Goal: Find contact information: Find contact information

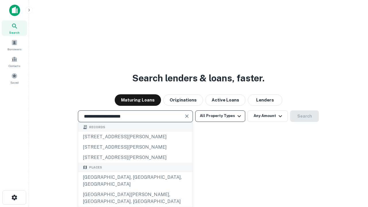
click at [135, 190] on div "Santa Monica, CA, USA" at bounding box center [135, 180] width 115 height 17
click at [220, 116] on button "All Property Types" at bounding box center [220, 117] width 50 height 12
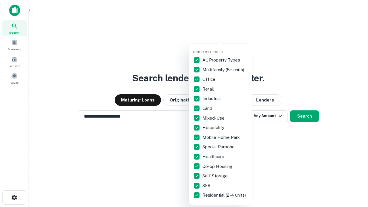
type input "**********"
click at [225, 48] on button "button" at bounding box center [224, 48] width 63 height 0
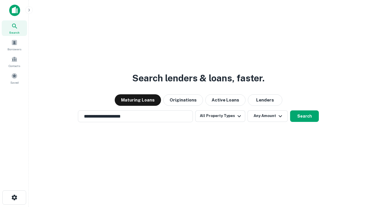
scroll to position [9, 0]
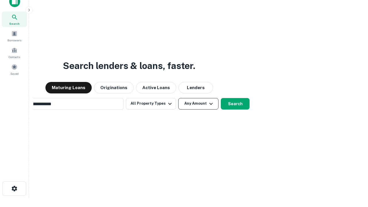
click at [178, 98] on button "Any Amount" at bounding box center [198, 104] width 40 height 12
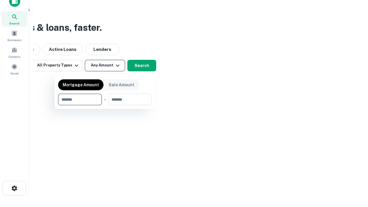
type input "*******"
click at [105, 105] on button "button" at bounding box center [105, 105] width 94 height 0
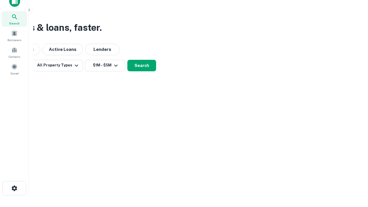
scroll to position [9, 0]
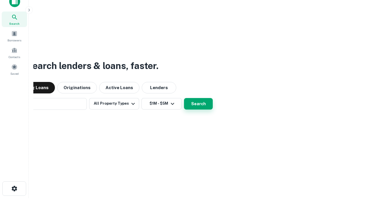
click at [184, 98] on button "Search" at bounding box center [198, 104] width 29 height 12
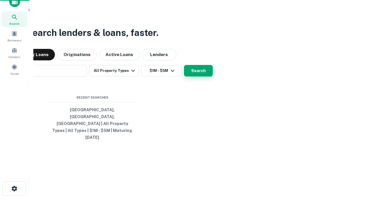
scroll to position [9, 0]
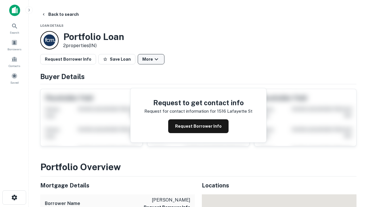
click at [151, 59] on button "More" at bounding box center [151, 59] width 27 height 10
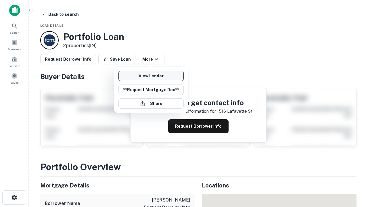
click at [151, 76] on link "View Lender" at bounding box center [151, 76] width 65 height 10
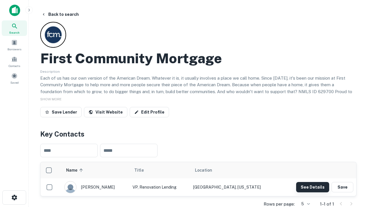
click at [313, 187] on button "See Details" at bounding box center [312, 187] width 33 height 10
click at [14, 198] on icon "button" at bounding box center [14, 197] width 7 height 7
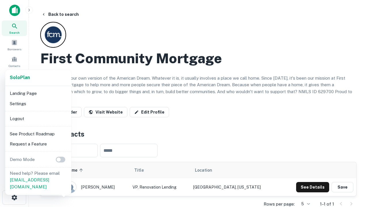
click at [38, 119] on li "Logout" at bounding box center [38, 119] width 62 height 10
